Goal: Check status

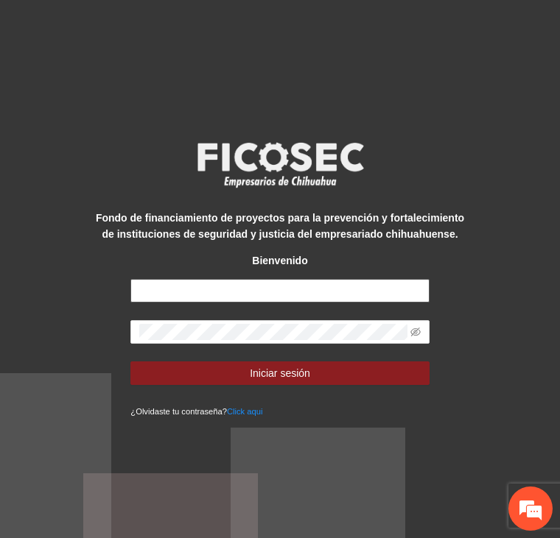
type input "**********"
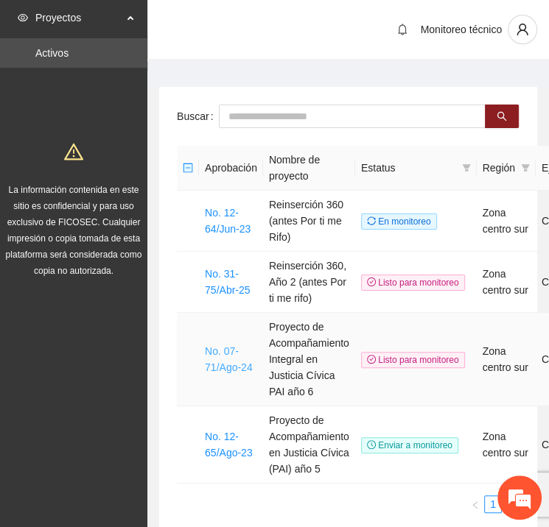
click at [208, 362] on link "No. 07-71/Ago-24" at bounding box center [229, 359] width 48 height 28
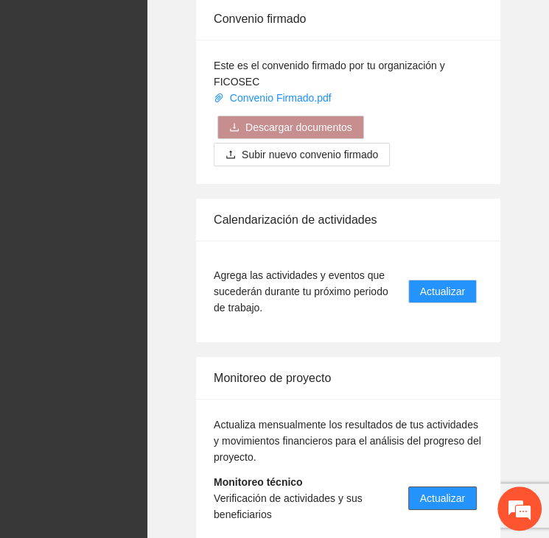
click at [440, 490] on span "Actualizar" at bounding box center [442, 498] width 45 height 16
